Goal: Task Accomplishment & Management: Complete application form

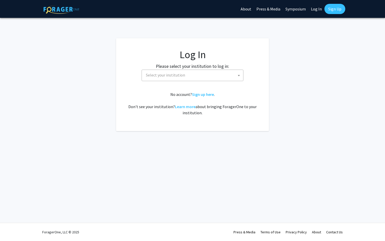
select select
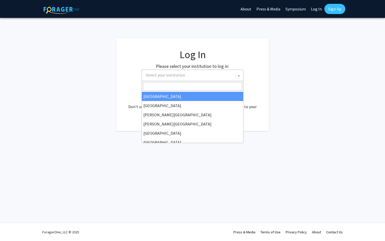
click at [163, 74] on span "Select your institution" at bounding box center [165, 74] width 39 height 5
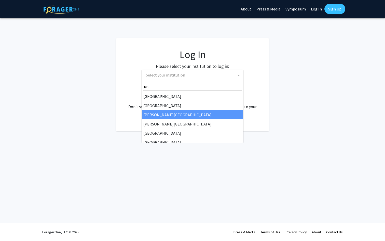
type input "u"
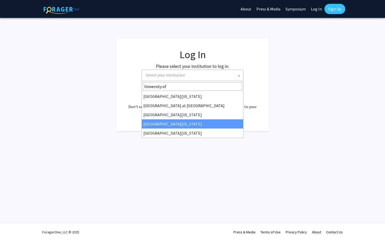
type input "University of"
select select "31"
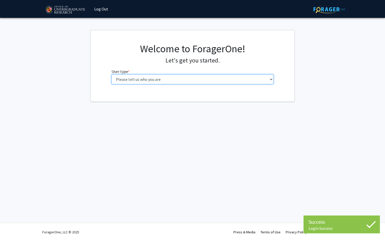
click at [171, 77] on select "Please tell us who you are Undergraduate Student Master's Student Doctoral Cand…" at bounding box center [193, 79] width 162 height 10
select select "1: undergrad"
click at [112, 74] on select "Please tell us who you are Undergraduate Student Master's Student Doctoral Cand…" at bounding box center [193, 79] width 162 height 10
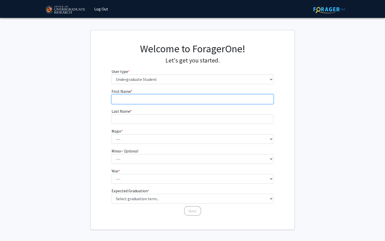
click at [220, 100] on input "First Name * required" at bounding box center [193, 99] width 162 height 10
type input "Latrell"
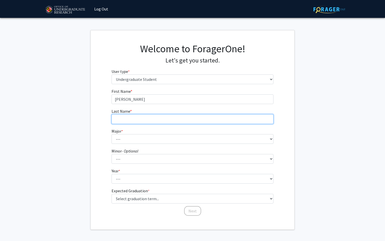
click at [172, 118] on input "Last Name * required" at bounding box center [193, 119] width 162 height 10
type input "Cook"
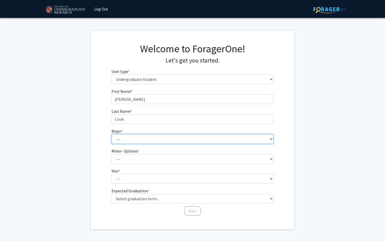
click at [178, 138] on select "--- Accounting Aerospace Engineering African American and Africana Studies Agri…" at bounding box center [193, 139] width 162 height 10
select select "17: 2318"
click at [112, 134] on select "--- Accounting Aerospace Engineering African American and Africana Studies Agri…" at bounding box center [193, 139] width 162 height 10
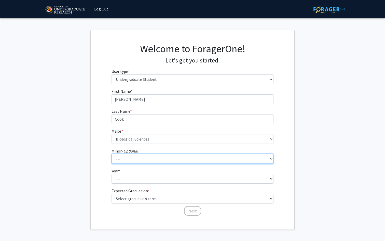
click at [173, 159] on select "--- Actuarial Mathematics Advanced Cybersecurity Experience for Students Africa…" at bounding box center [193, 159] width 162 height 10
select select "49: 1852"
click at [112, 154] on select "--- Actuarial Mathematics Advanced Cybersecurity Experience for Students Africa…" at bounding box center [193, 159] width 162 height 10
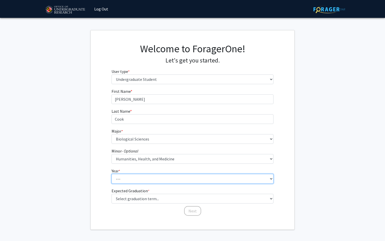
click at [220, 182] on select "--- First-year Sophomore Junior Senior Postbaccalaureate Certificate" at bounding box center [193, 179] width 162 height 10
select select "3: junior"
click at [112, 174] on select "--- First-year Sophomore Junior Senior Postbaccalaureate Certificate" at bounding box center [193, 179] width 162 height 10
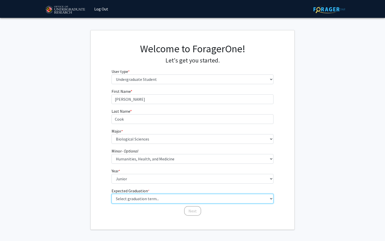
click at [198, 195] on select "Select graduation term... Spring 2025 Summer 2025 Fall 2025 Winter 2025 Spring …" at bounding box center [193, 199] width 162 height 10
select select "9: spring_2027"
click at [112, 194] on select "Select graduation term... Spring 2025 Summer 2025 Fall 2025 Winter 2025 Spring …" at bounding box center [193, 199] width 162 height 10
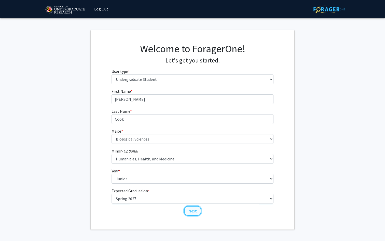
click at [196, 210] on button "Next" at bounding box center [192, 211] width 17 height 10
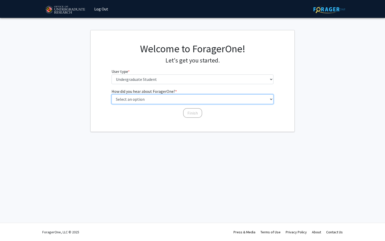
click at [217, 96] on select "Select an option Peer/student recommendation Faculty/staff recommendation Unive…" at bounding box center [193, 99] width 162 height 10
select select "5: other"
click at [112, 94] on select "Select an option Peer/student recommendation Faculty/staff recommendation Unive…" at bounding box center [193, 99] width 162 height 10
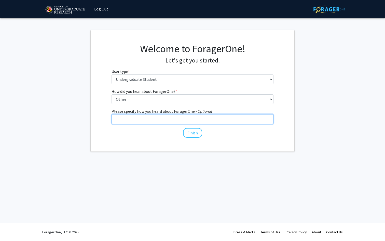
click at [205, 119] on input "Please specify how you heard about ForagerOne. - Optional" at bounding box center [193, 119] width 162 height 10
type input "Provost Meeting with the Office of Undergraduate Research"
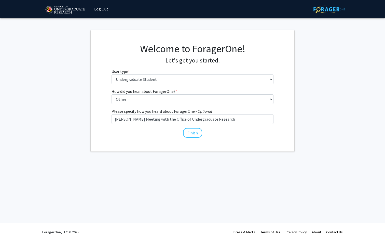
click at [260, 139] on div "Welcome to ForagerOne! Let's get you started. User type * required Please tell …" at bounding box center [193, 90] width 204 height 121
click at [195, 134] on button "Finish" at bounding box center [192, 133] width 19 height 10
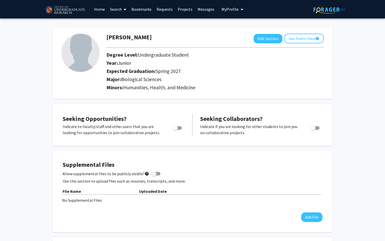
click at [114, 9] on link "Search" at bounding box center [117, 9] width 21 height 18
click at [118, 32] on span "Students" at bounding box center [122, 34] width 31 height 10
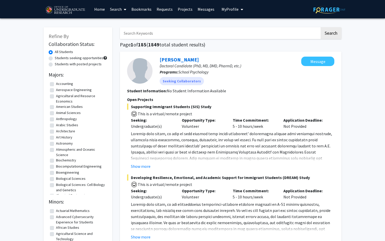
click at [117, 10] on link "Search" at bounding box center [117, 9] width 21 height 18
click at [119, 24] on span "Faculty/Staff" at bounding box center [125, 23] width 37 height 10
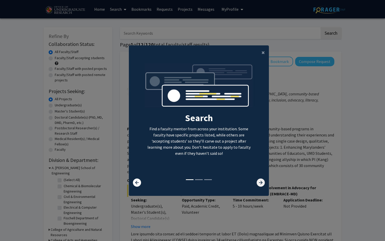
click at [261, 183] on icon at bounding box center [261, 182] width 8 height 8
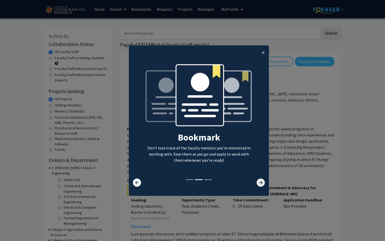
click at [261, 183] on icon at bounding box center [261, 182] width 8 height 8
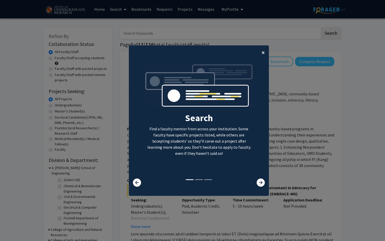
click at [262, 53] on span "×" at bounding box center [263, 52] width 3 height 8
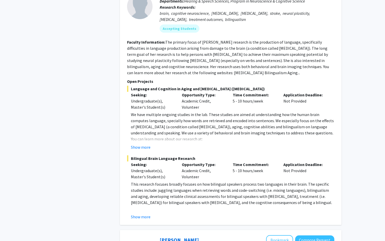
scroll to position [724, 0]
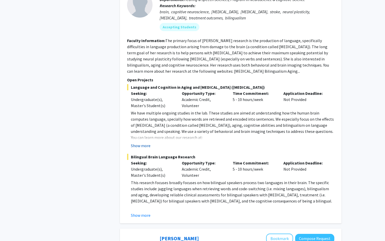
click at [138, 142] on button "Show more" at bounding box center [141, 145] width 20 height 6
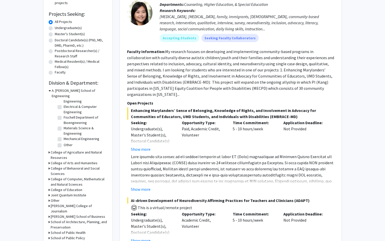
scroll to position [94, 0]
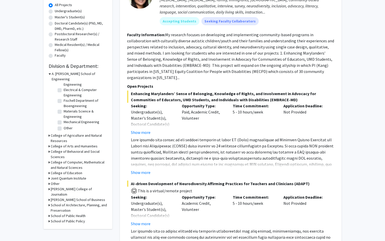
click at [79, 159] on h3 "College of Computer, Mathematical and Natural Sciences" at bounding box center [79, 164] width 57 height 11
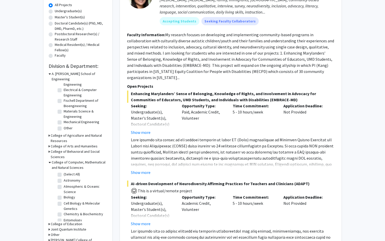
click at [79, 159] on h3 "College of Computer, Mathematical and Natural Sciences" at bounding box center [80, 164] width 56 height 11
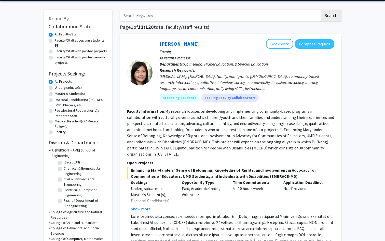
scroll to position [8, 0]
